Goal: Obtain resource: Obtain resource

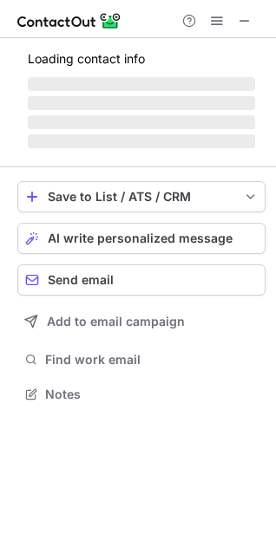
scroll to position [405, 276]
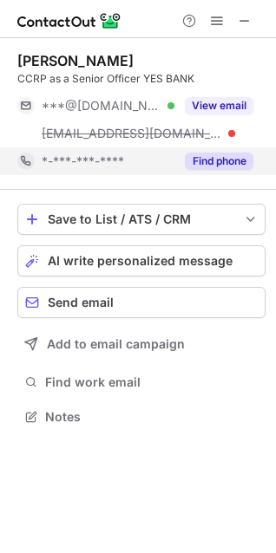
click at [212, 156] on button "Find phone" at bounding box center [219, 161] width 69 height 17
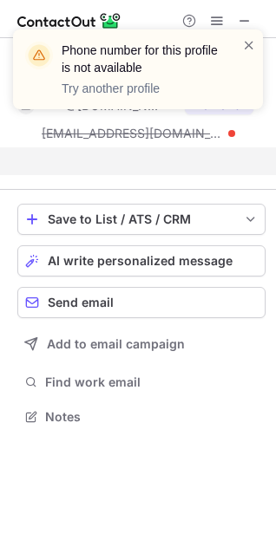
scroll to position [377, 276]
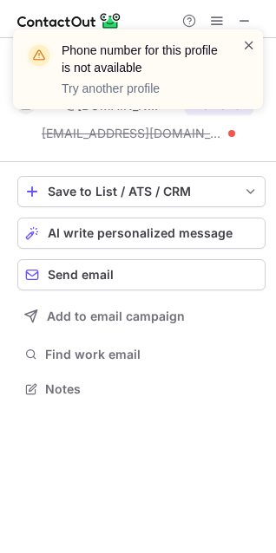
click at [252, 42] on span at bounding box center [249, 44] width 14 height 17
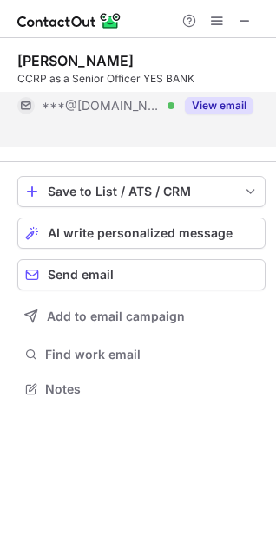
click at [221, 101] on button "View email" at bounding box center [219, 105] width 69 height 17
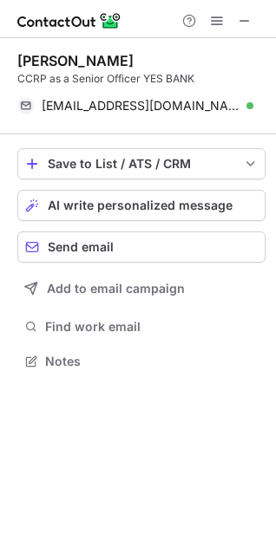
scroll to position [350, 276]
click at [250, 22] on span at bounding box center [245, 21] width 14 height 14
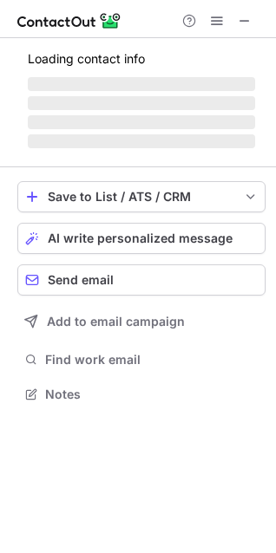
scroll to position [377, 276]
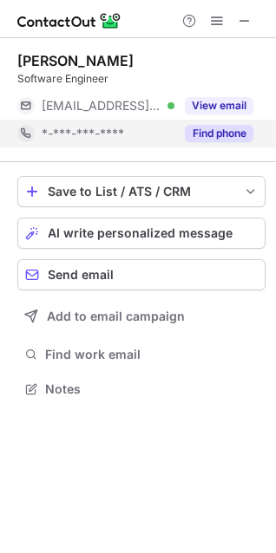
click at [219, 135] on button "Find phone" at bounding box center [219, 133] width 69 height 17
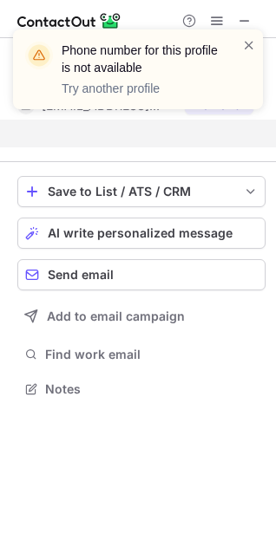
scroll to position [350, 276]
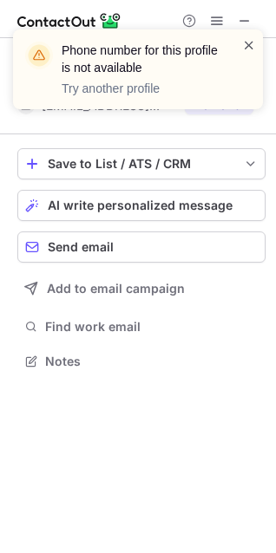
click at [251, 43] on span at bounding box center [249, 44] width 14 height 17
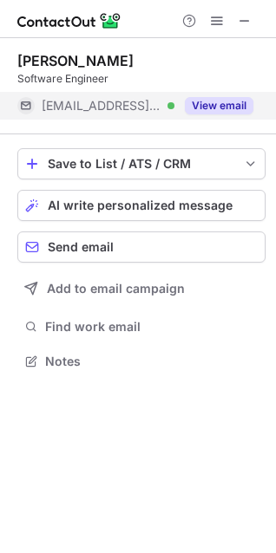
click at [210, 103] on button "View email" at bounding box center [219, 105] width 69 height 17
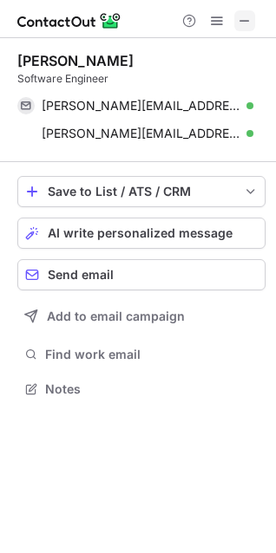
click at [247, 19] on span at bounding box center [245, 21] width 14 height 14
